Goal: Transaction & Acquisition: Book appointment/travel/reservation

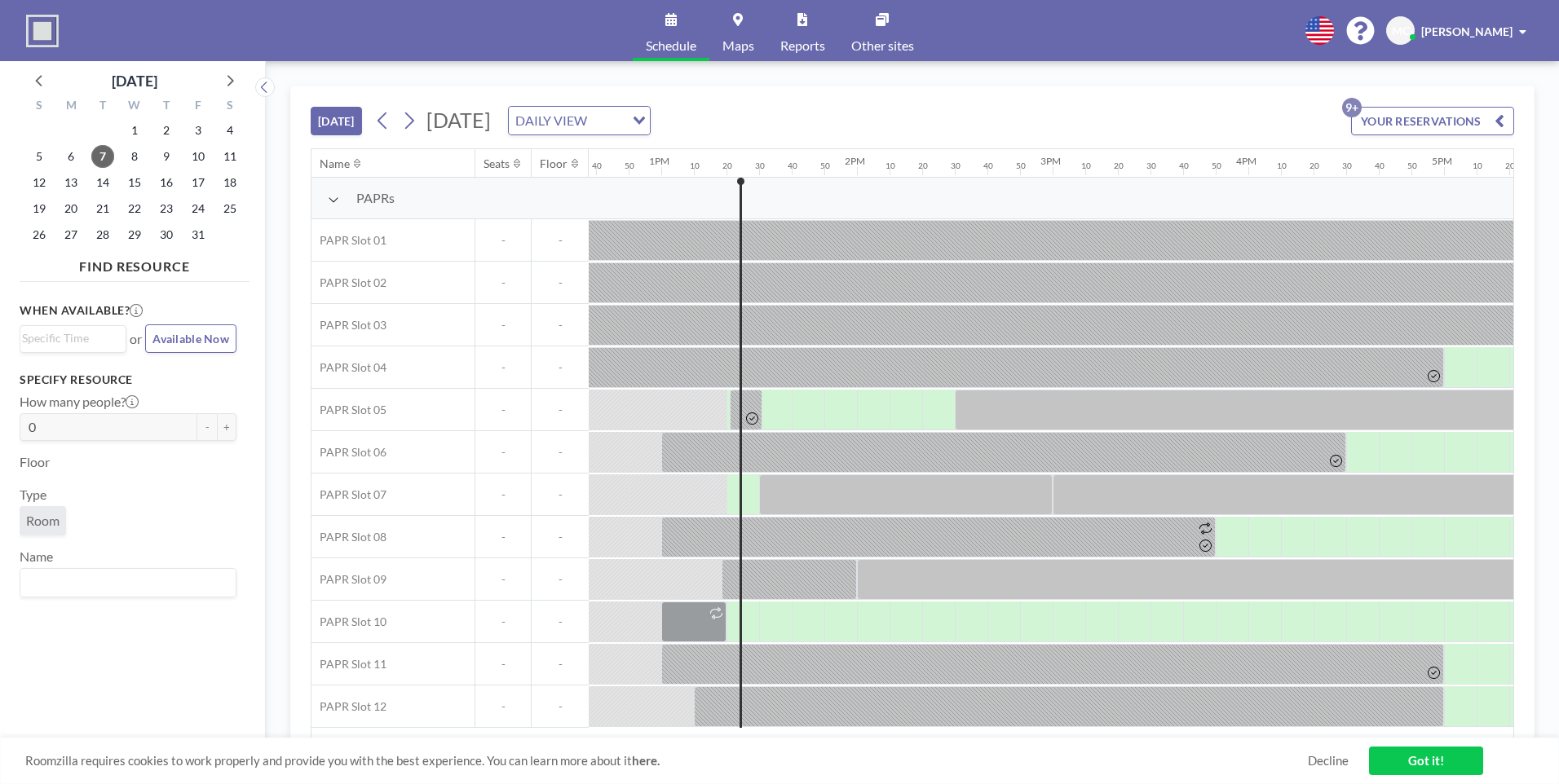
scroll to position [0, 2576]
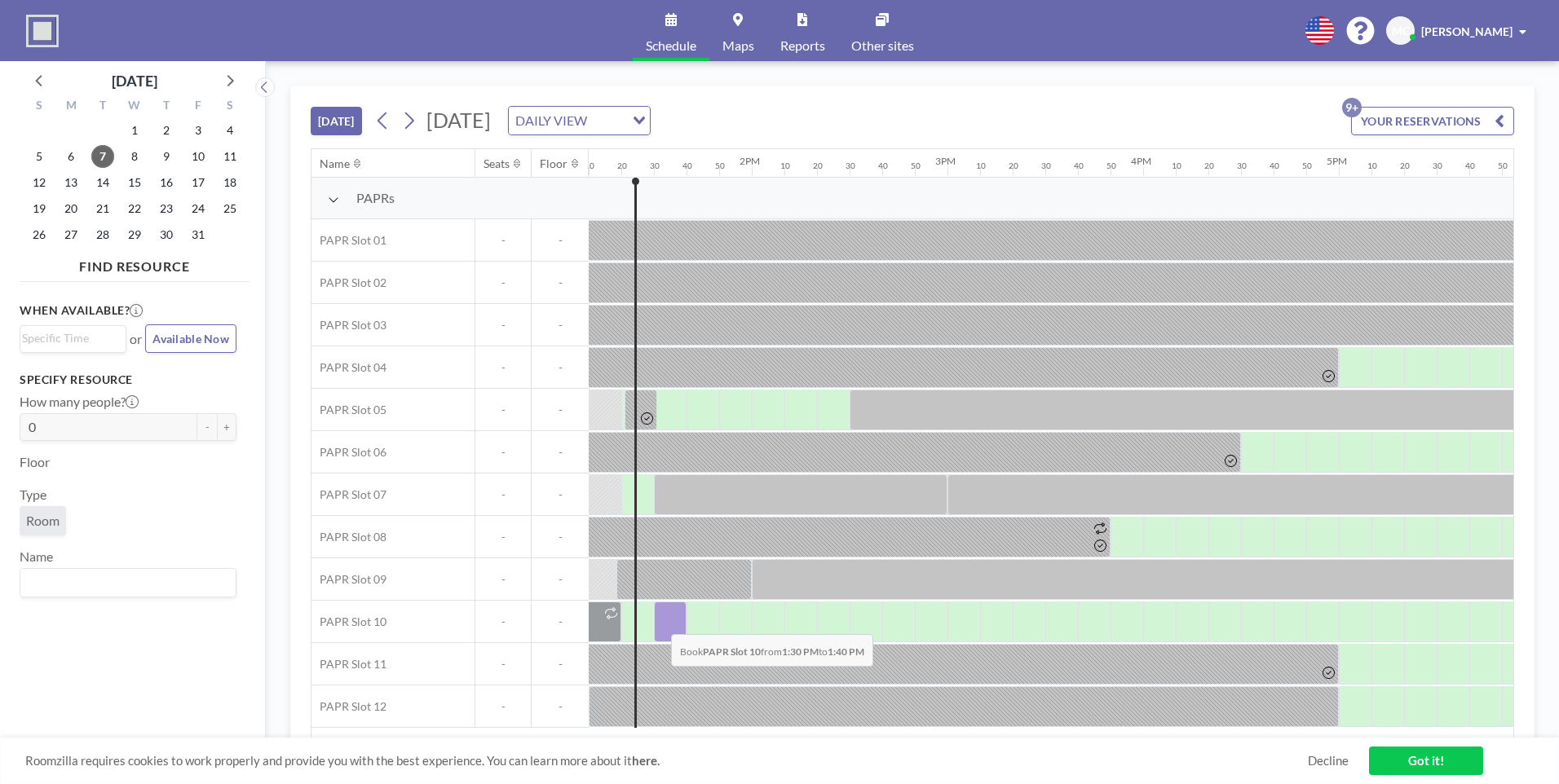
click at [658, 622] on div at bounding box center [670, 622] width 33 height 41
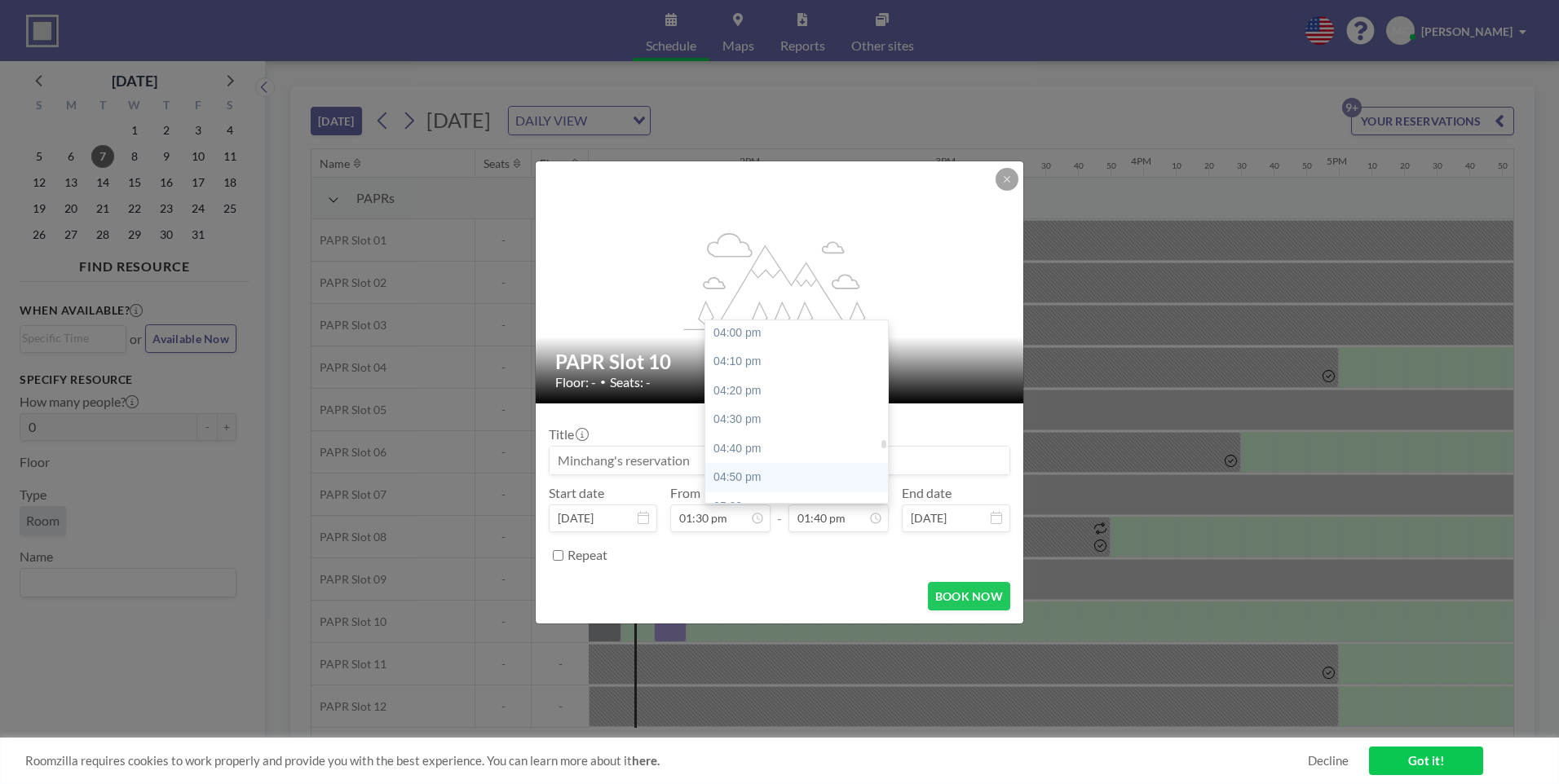
scroll to position [2869, 0]
click at [754, 433] on div "05:00 pm" at bounding box center [800, 426] width 191 height 30
type input "05:00 pm"
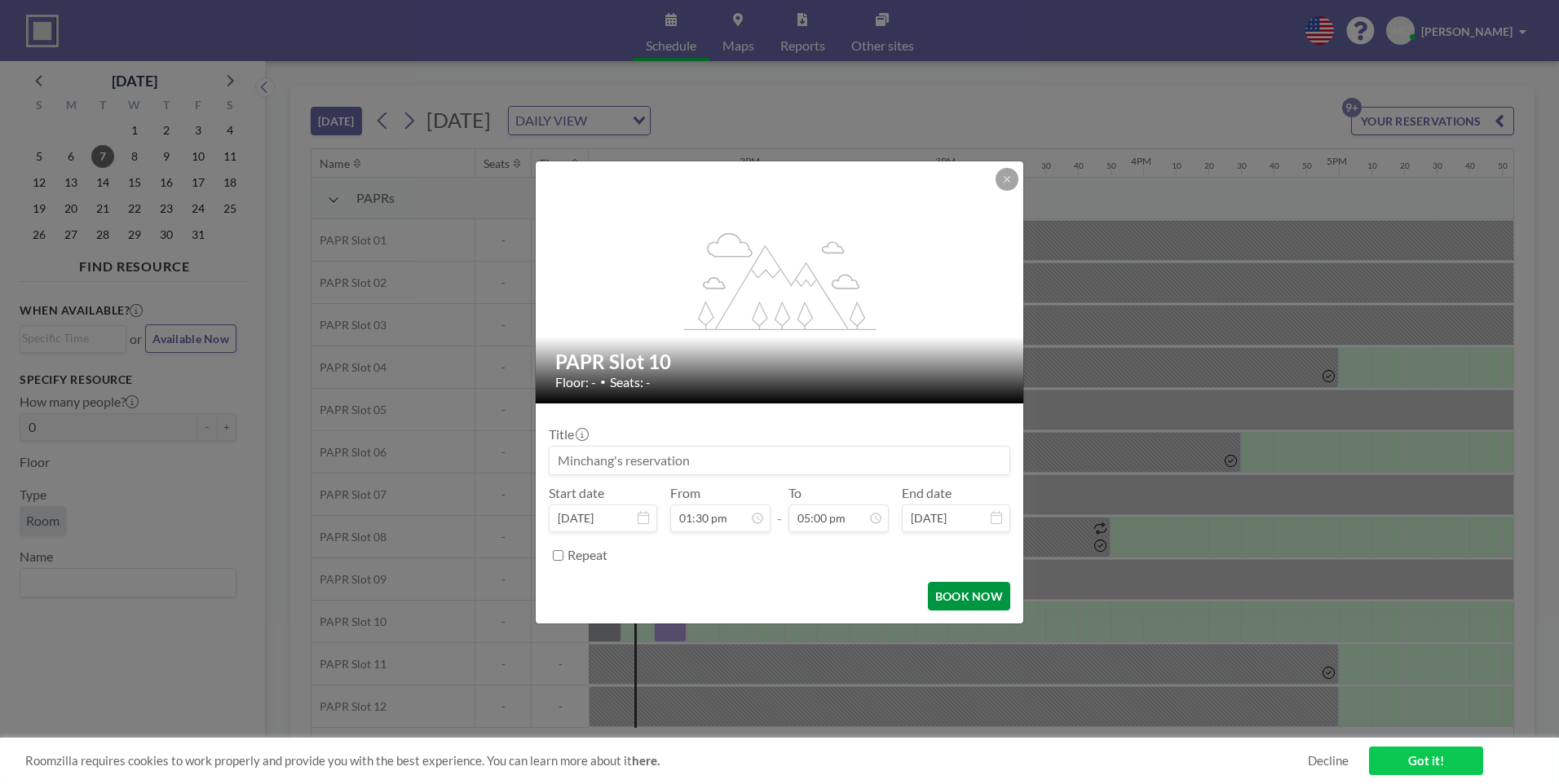
scroll to position [0, 0]
click at [966, 601] on button "BOOK NOW" at bounding box center [969, 596] width 82 height 29
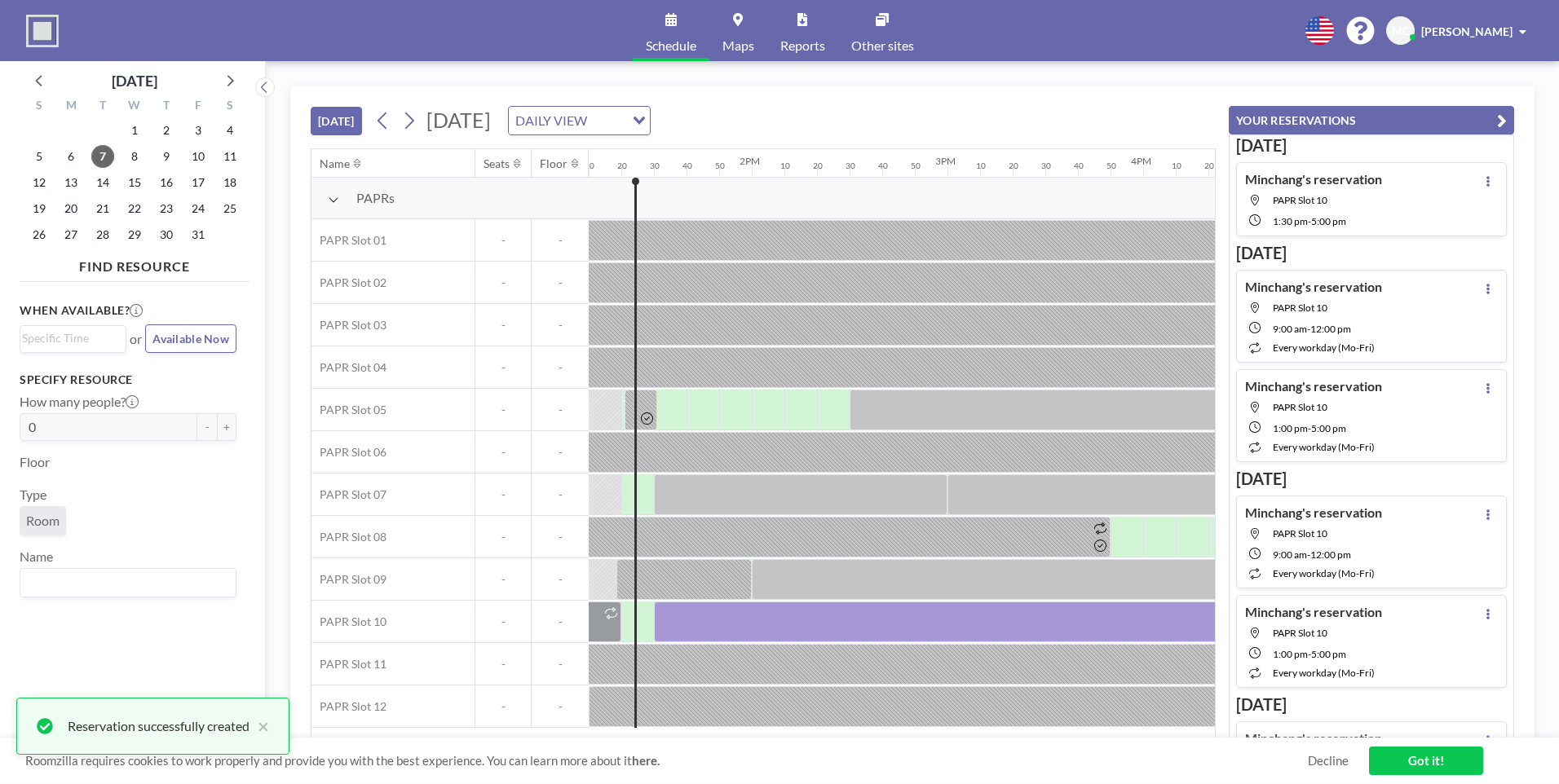
click at [1281, 67] on div "[DATE] [DATE] DAILY VIEW Loading... Name Seats Floor 12AM 10 20 30 40 50 1AM 10…" at bounding box center [912, 423] width 1292 height 723
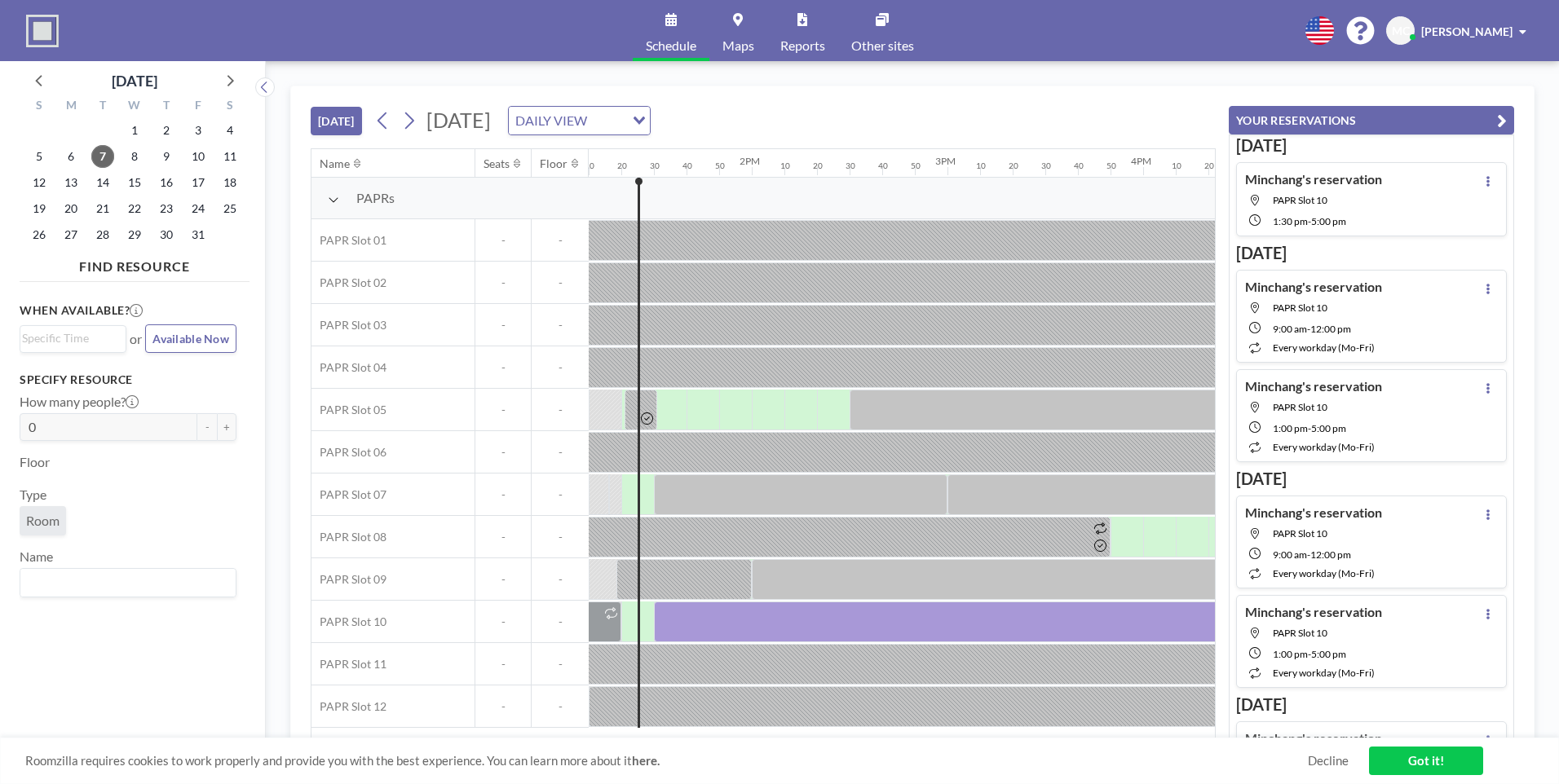
drag, startPoint x: 841, startPoint y: 739, endPoint x: 868, endPoint y: 736, distance: 27.2
click at [868, 736] on div "[DATE] [DATE] DAILY VIEW Loading... Name Seats Floor 12AM 10 20 30 40 50 1AM 10…" at bounding box center [912, 422] width 1244 height 674
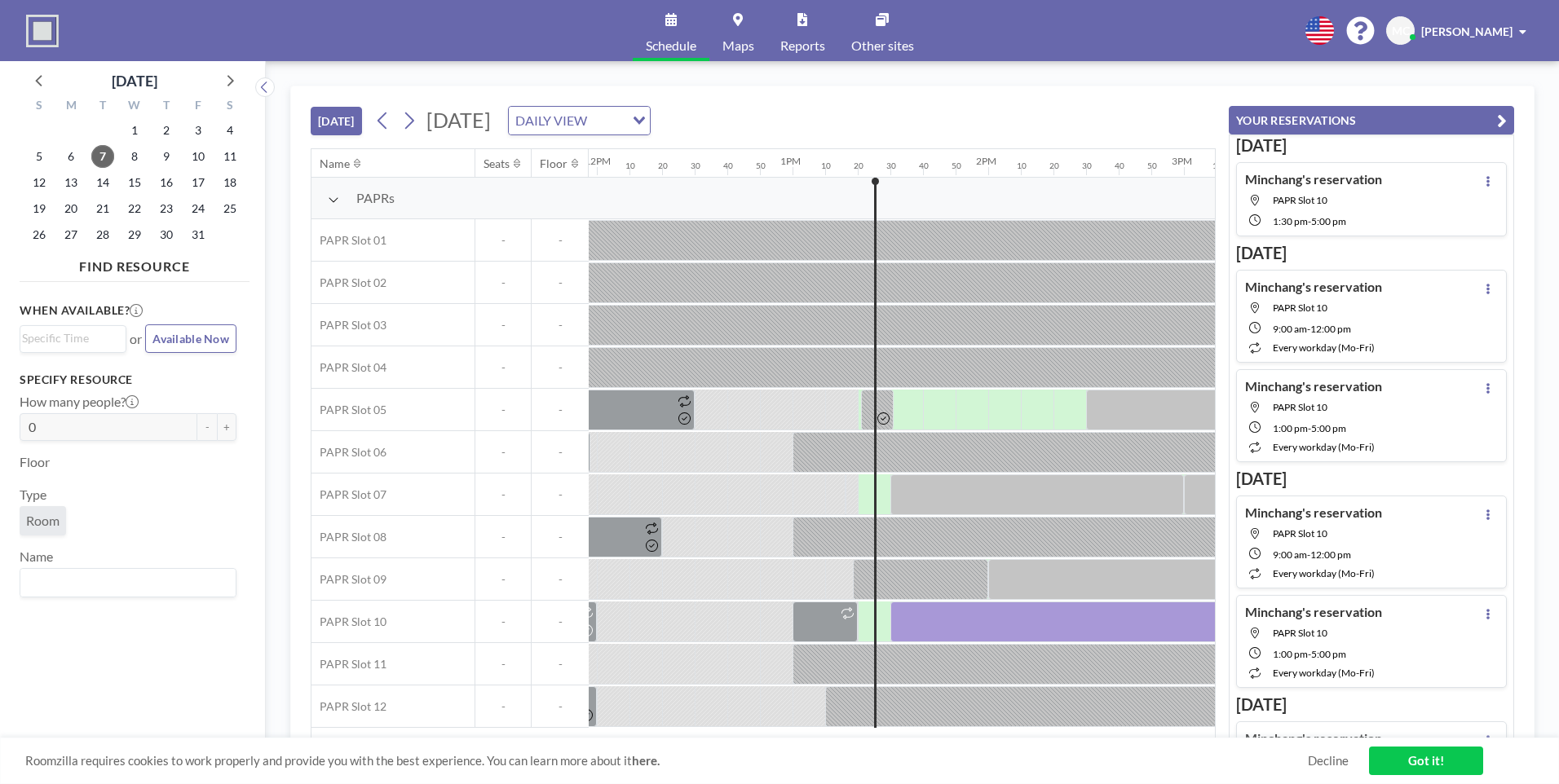
scroll to position [0, 2294]
